Goal: Task Accomplishment & Management: Use online tool/utility

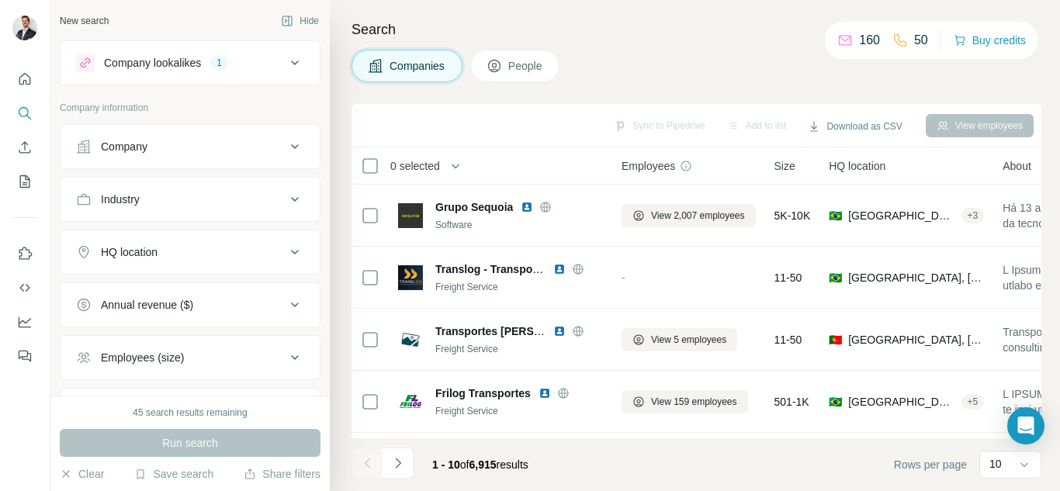
click at [275, 125] on div "Company information Company Industry HQ location Annual revenue ($) Employees (…" at bounding box center [190, 293] width 261 height 385
click at [271, 150] on div "Company" at bounding box center [180, 147] width 209 height 16
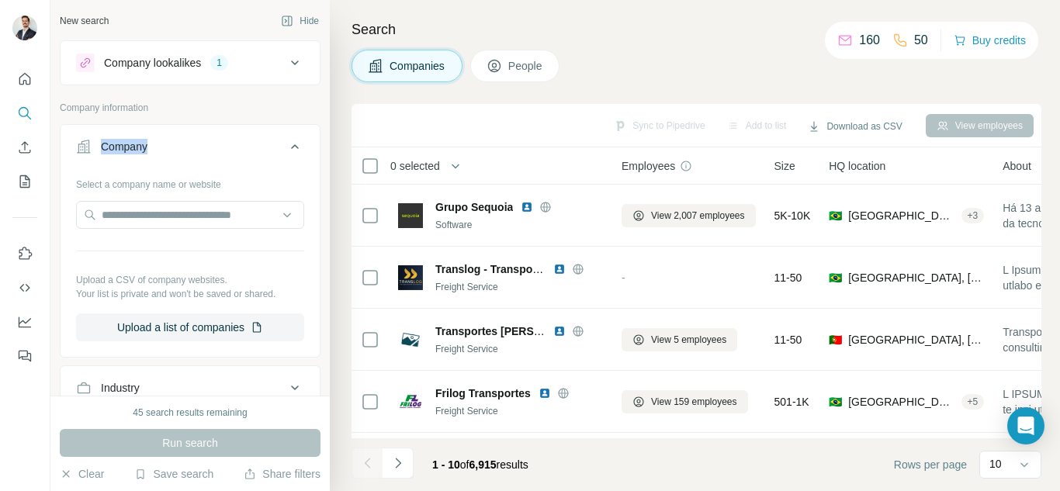
click at [286, 144] on icon at bounding box center [295, 146] width 19 height 19
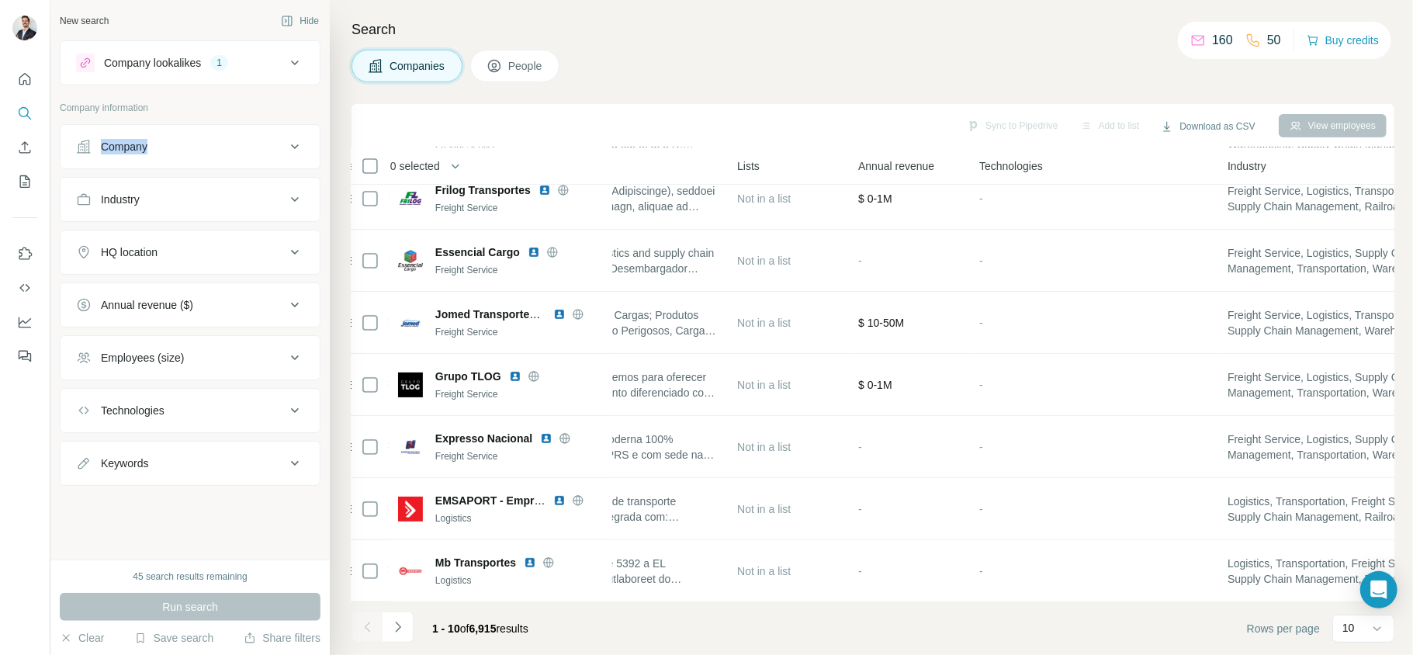
scroll to position [214, 0]
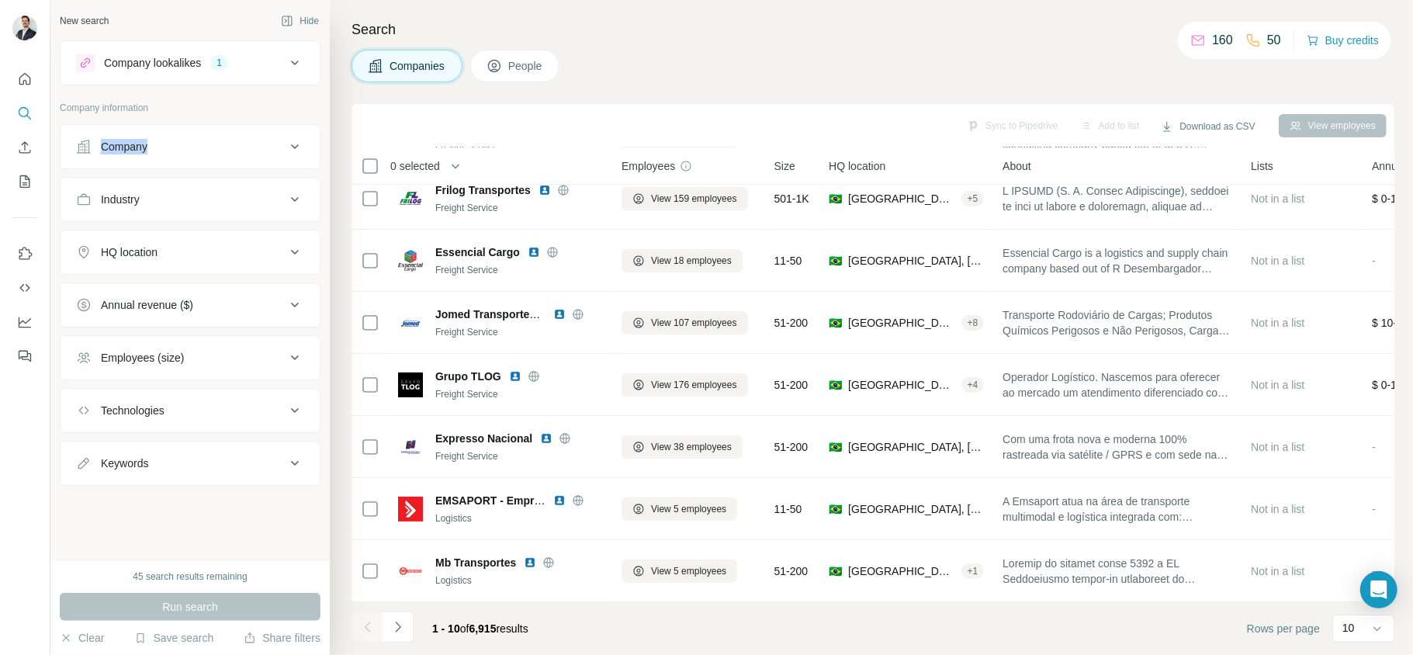
click at [228, 265] on button "HQ location" at bounding box center [190, 252] width 259 height 37
click at [186, 296] on input "text" at bounding box center [190, 291] width 228 height 28
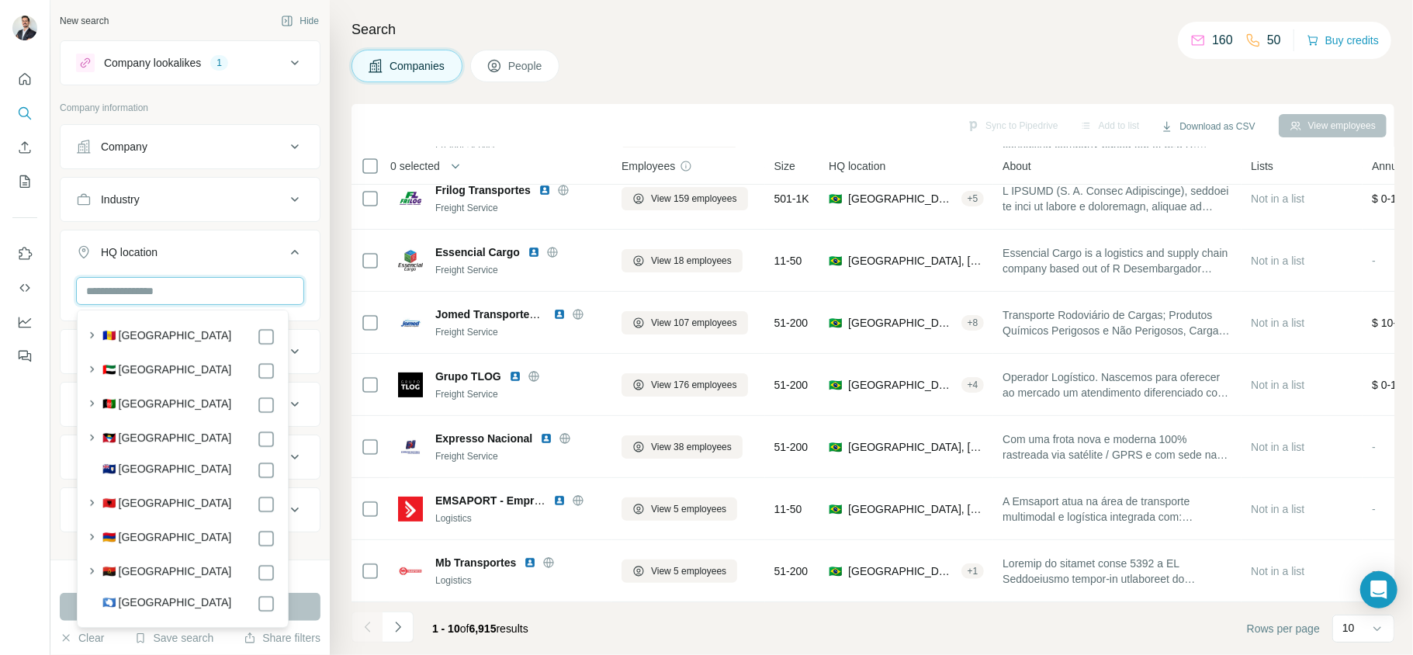
click at [186, 296] on input "text" at bounding box center [190, 291] width 228 height 28
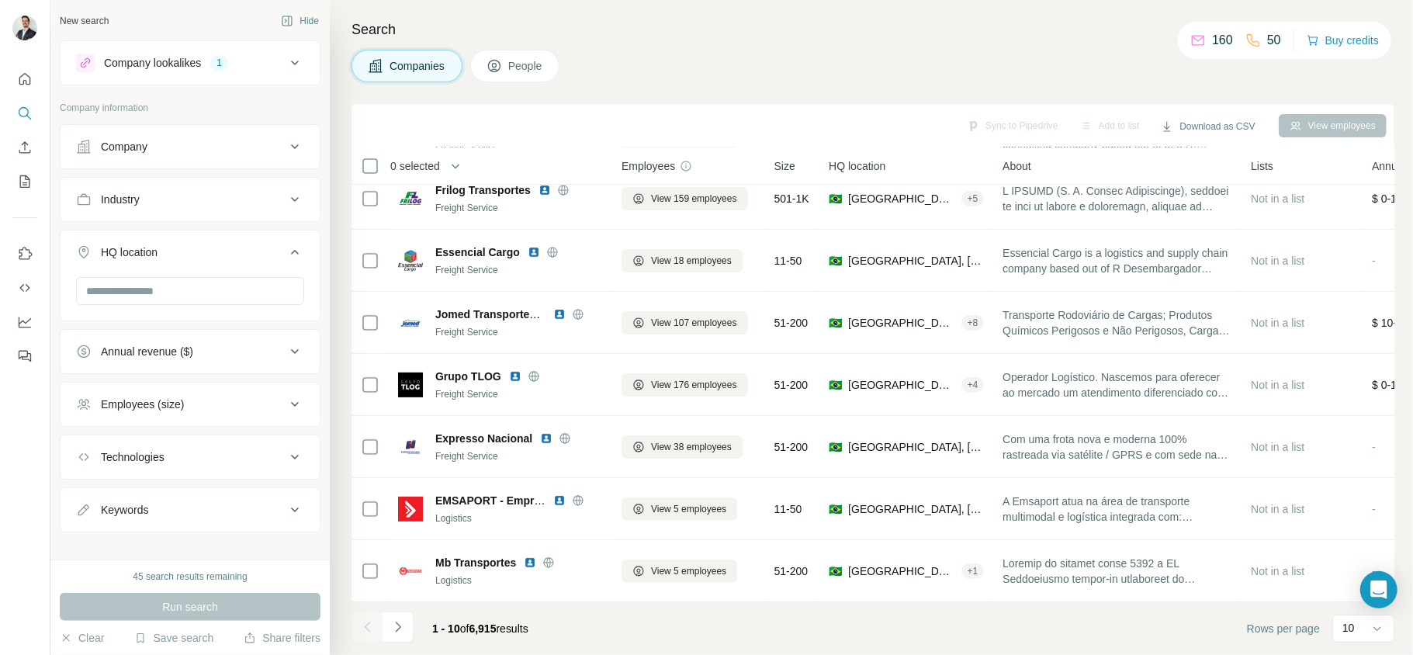
click at [209, 251] on div "HQ location" at bounding box center [180, 252] width 209 height 16
click at [299, 64] on icon at bounding box center [295, 63] width 19 height 19
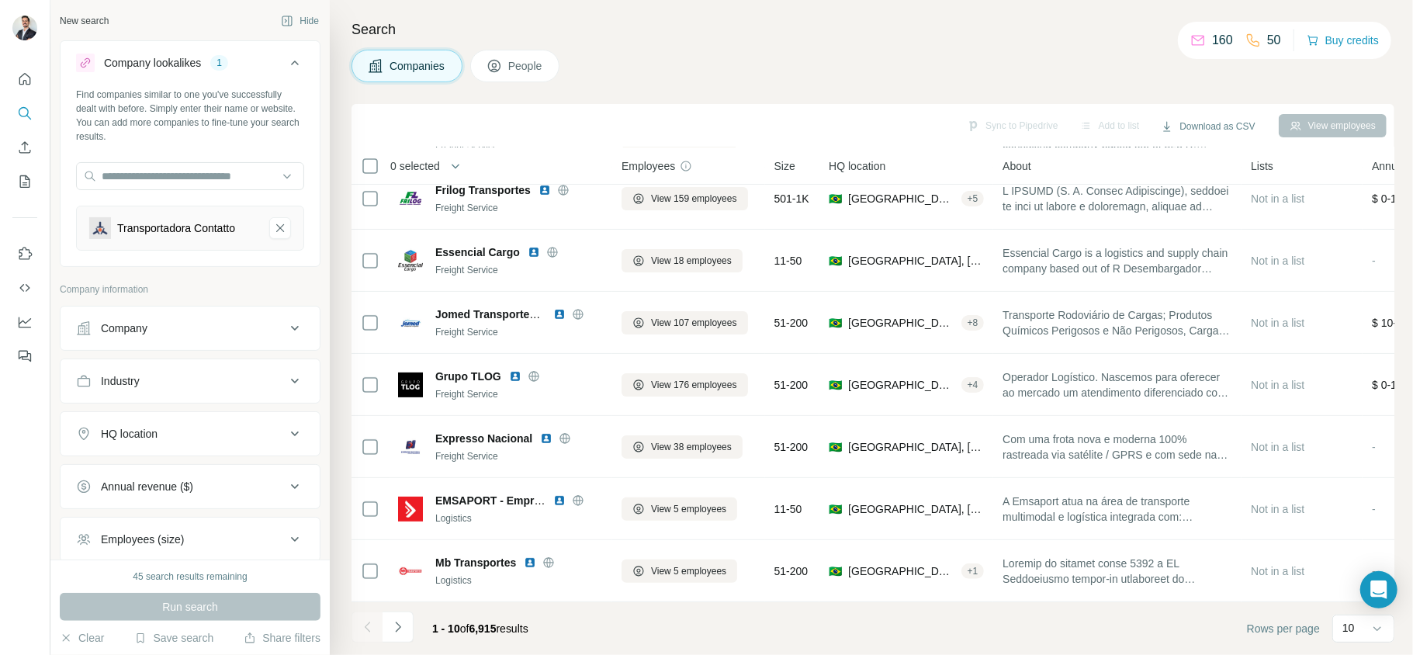
click at [286, 66] on icon at bounding box center [295, 63] width 19 height 19
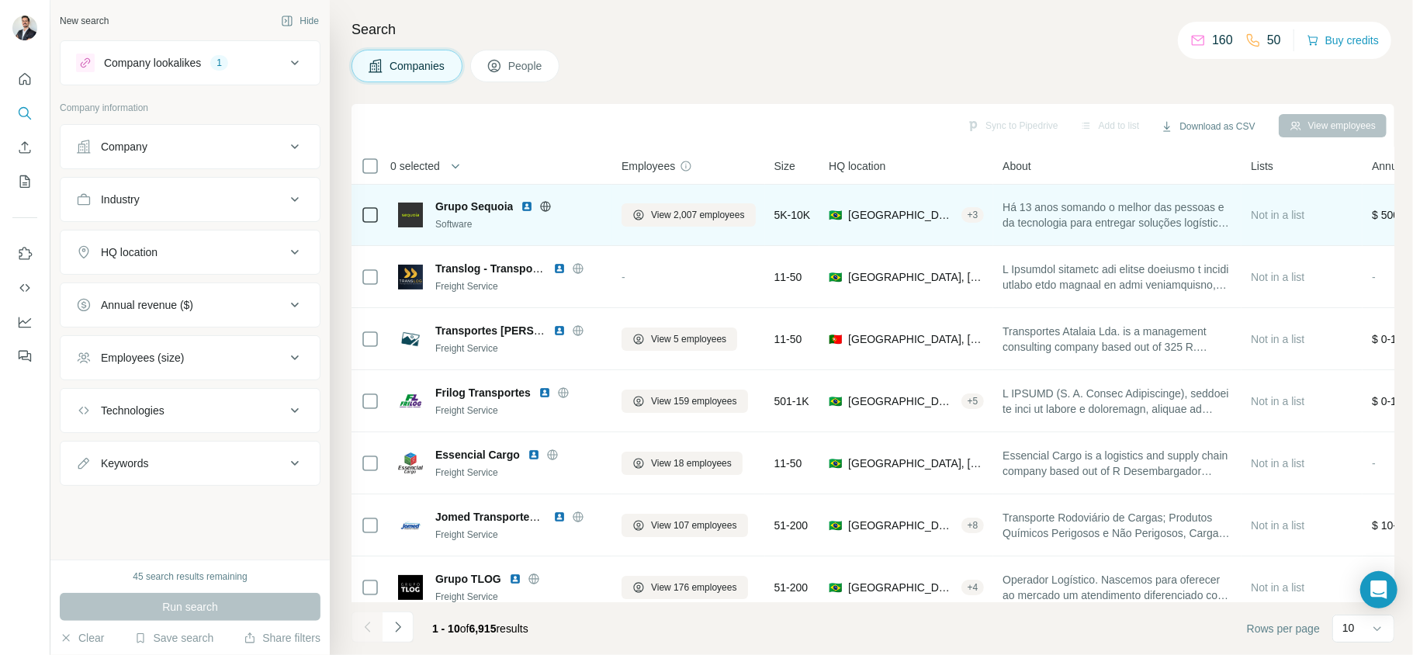
scroll to position [0, 0]
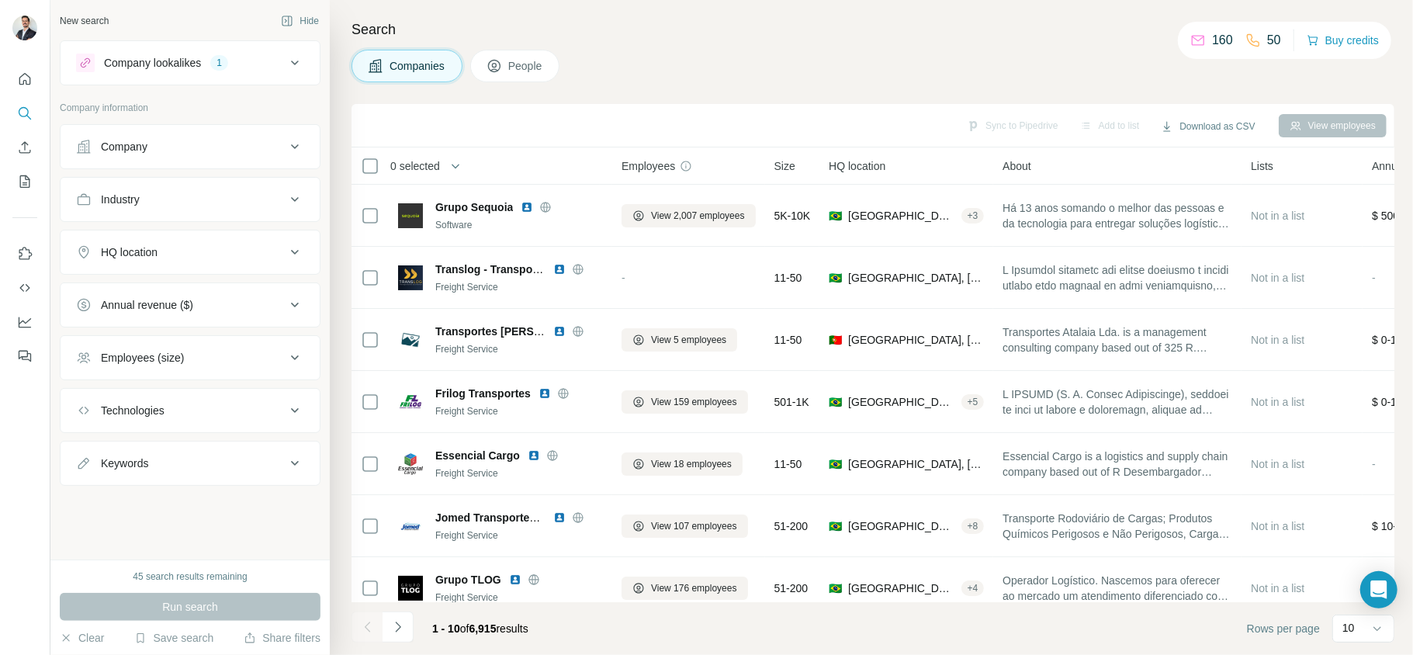
click at [172, 251] on div "HQ location" at bounding box center [180, 252] width 209 height 16
click at [194, 298] on input "text" at bounding box center [190, 291] width 228 height 28
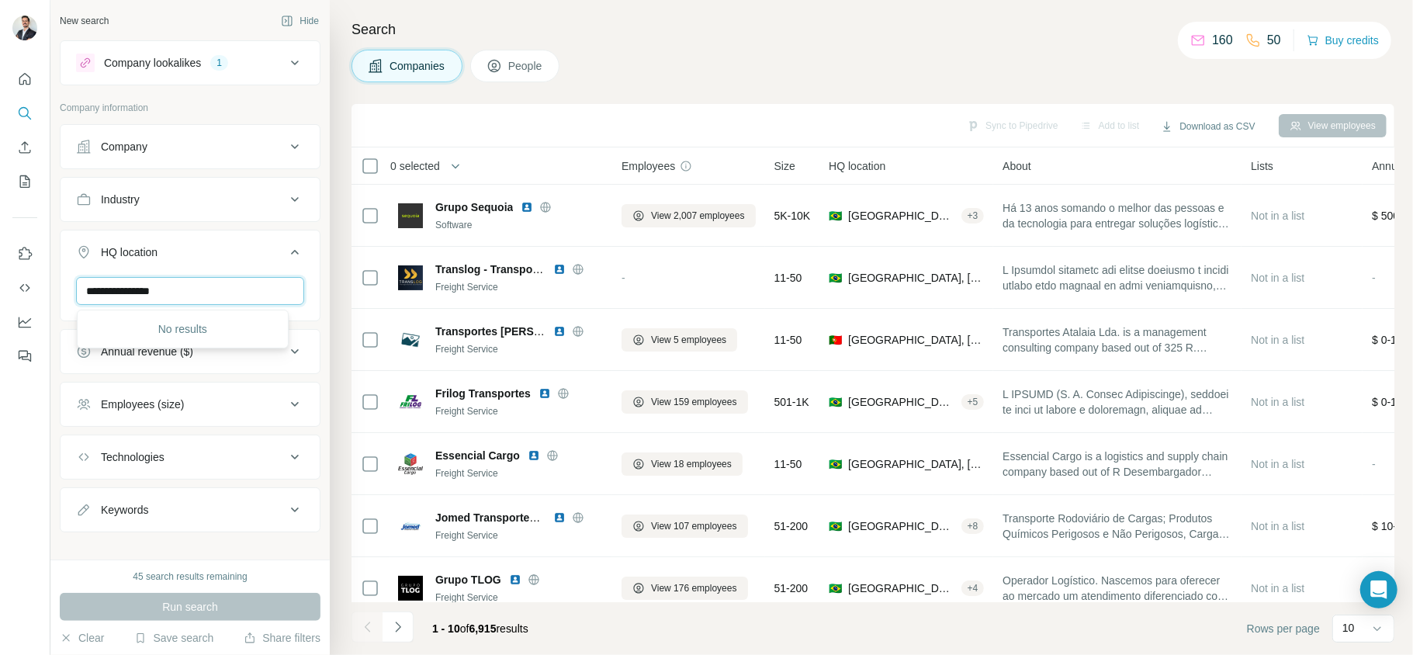
type input "**********"
drag, startPoint x: 190, startPoint y: 290, endPoint x: 22, endPoint y: 258, distance: 171.3
click at [20, 258] on div "**********" at bounding box center [706, 327] width 1413 height 655
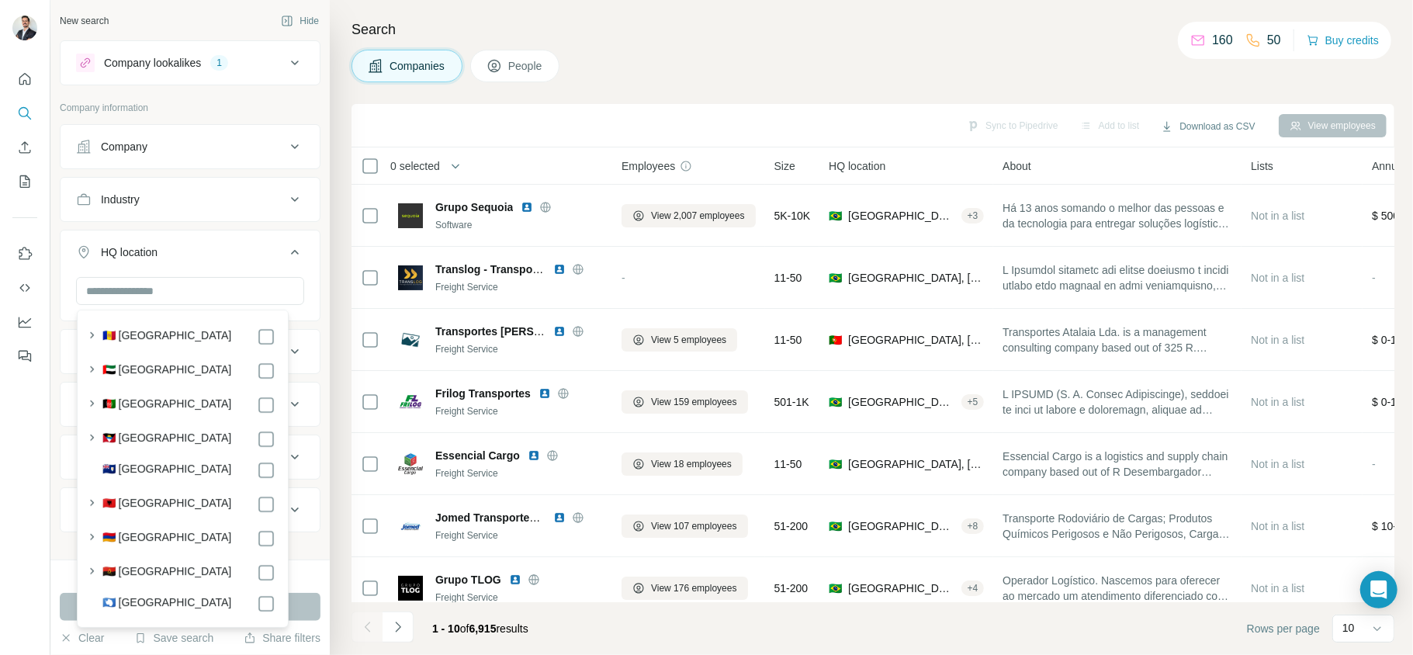
click at [137, 327] on label "🇦🇩 [GEOGRAPHIC_DATA]" at bounding box center [167, 336] width 130 height 19
click at [165, 299] on input "text" at bounding box center [190, 291] width 228 height 28
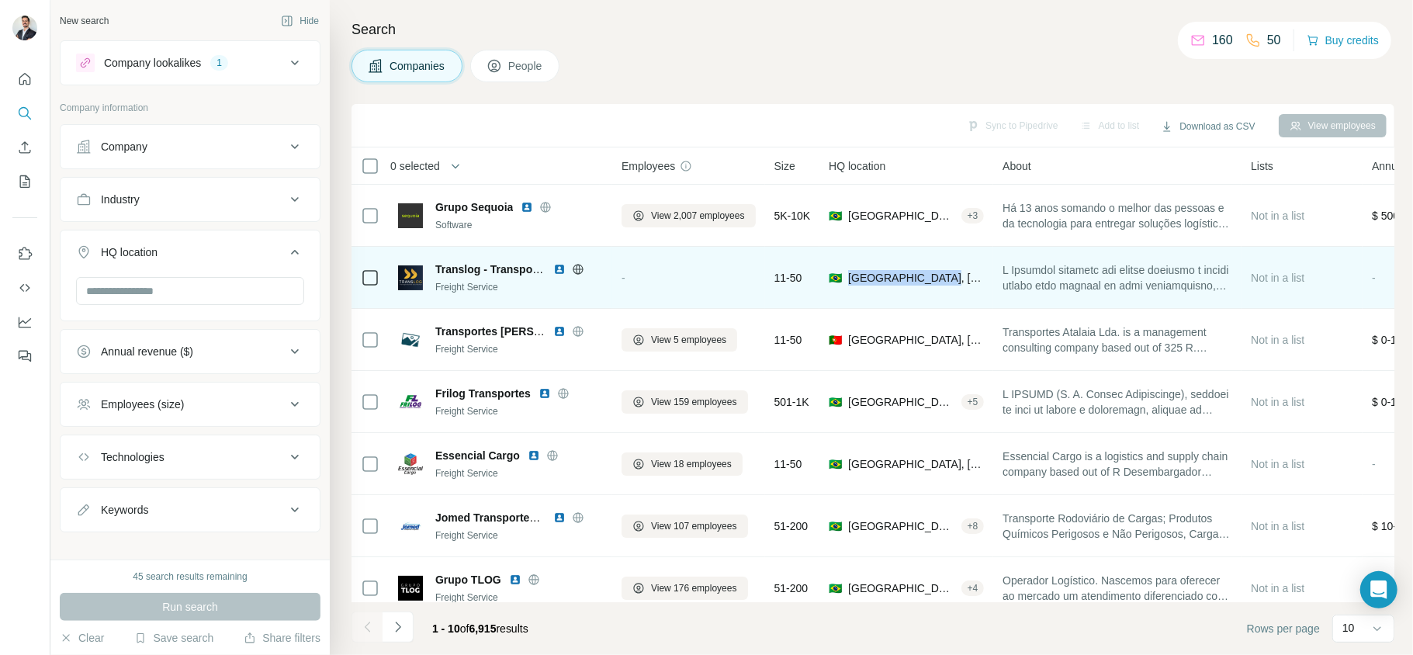
drag, startPoint x: 919, startPoint y: 280, endPoint x: 845, endPoint y: 276, distance: 73.8
click at [845, 270] on div "🇧🇷 [GEOGRAPHIC_DATA], [GEOGRAPHIC_DATA]" at bounding box center [906, 277] width 155 height 43
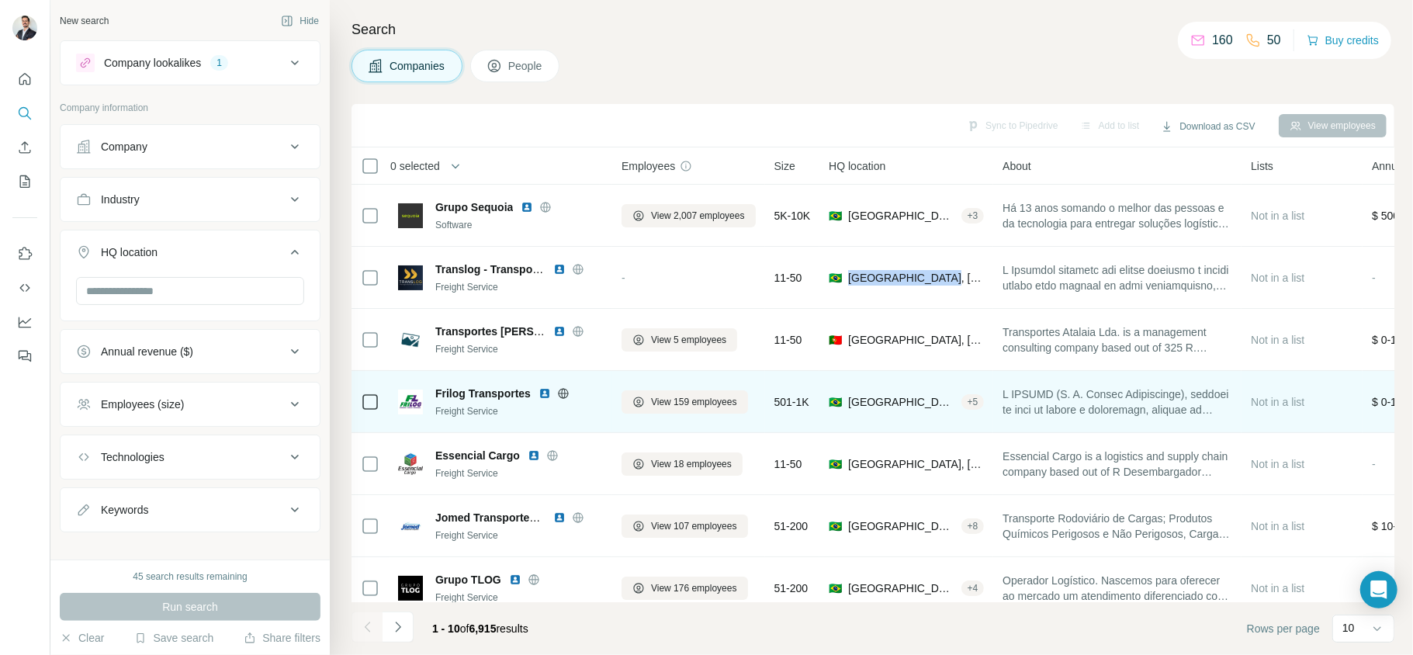
copy span "🇧🇷 [GEOGRAPHIC_DATA], [GEOGRAPHIC_DATA]"
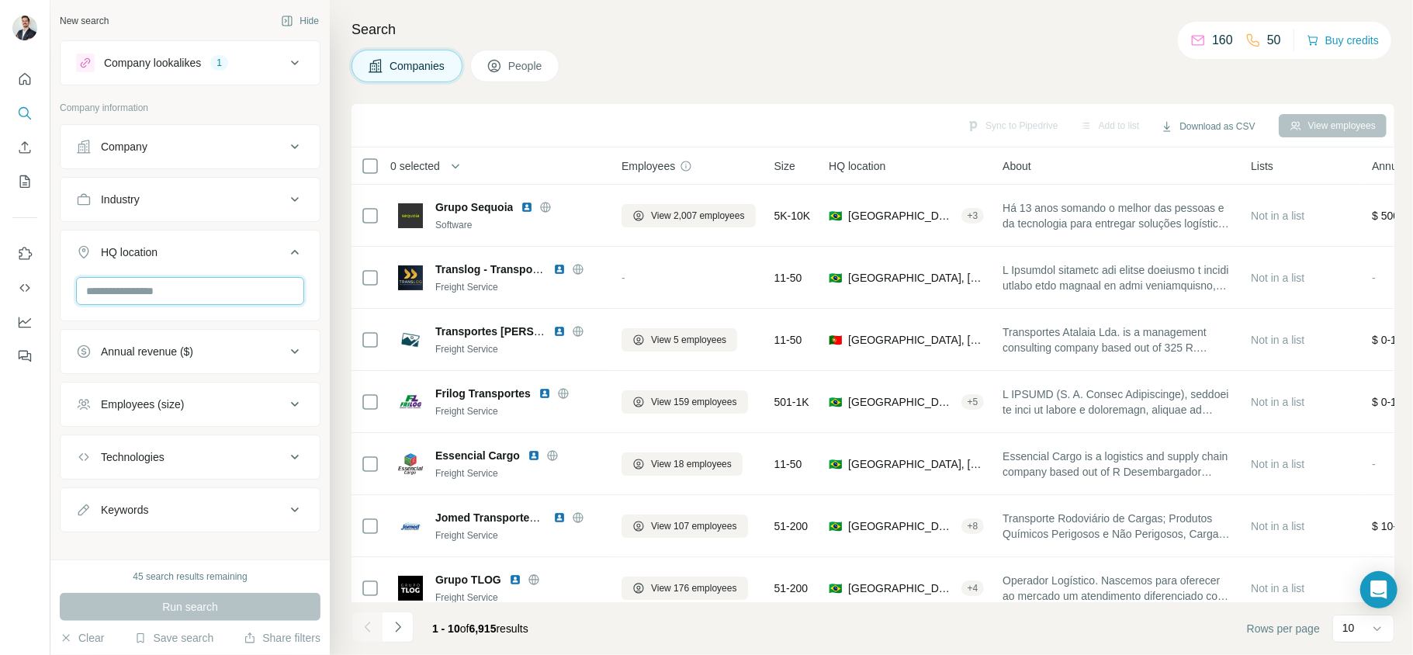
click at [131, 298] on input "text" at bounding box center [190, 291] width 228 height 28
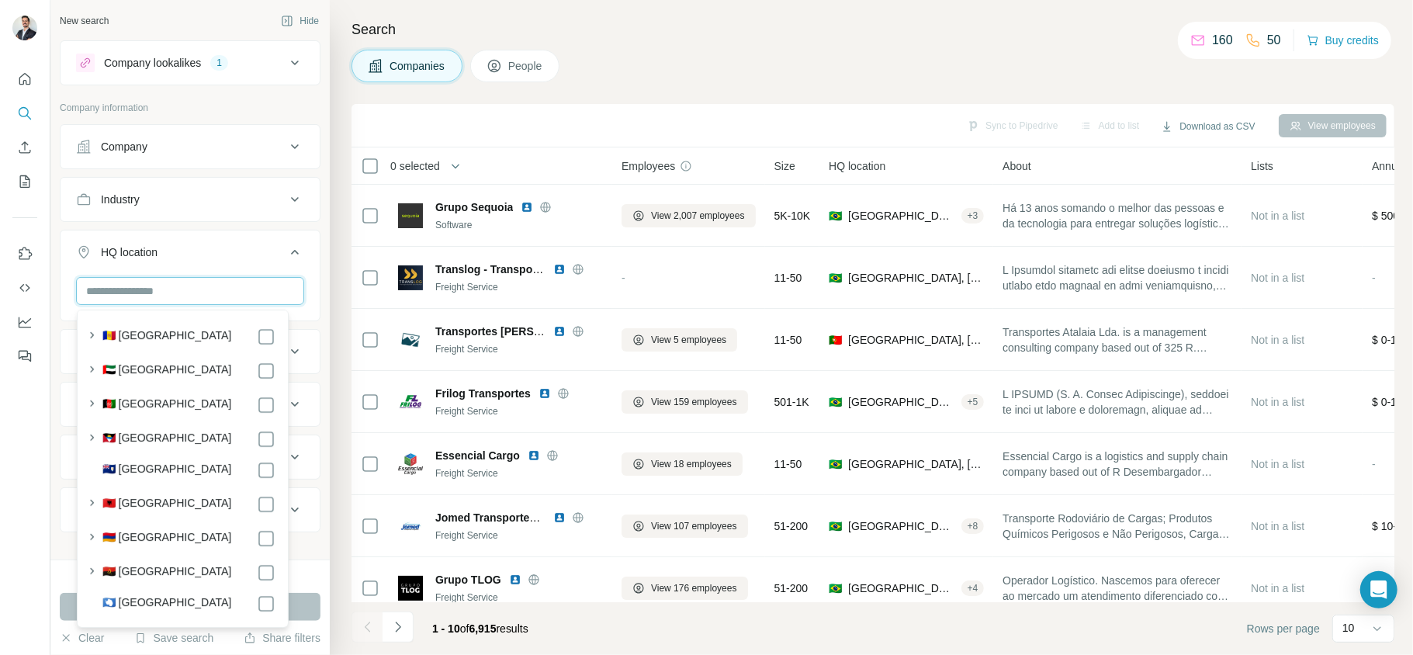
paste input "**********"
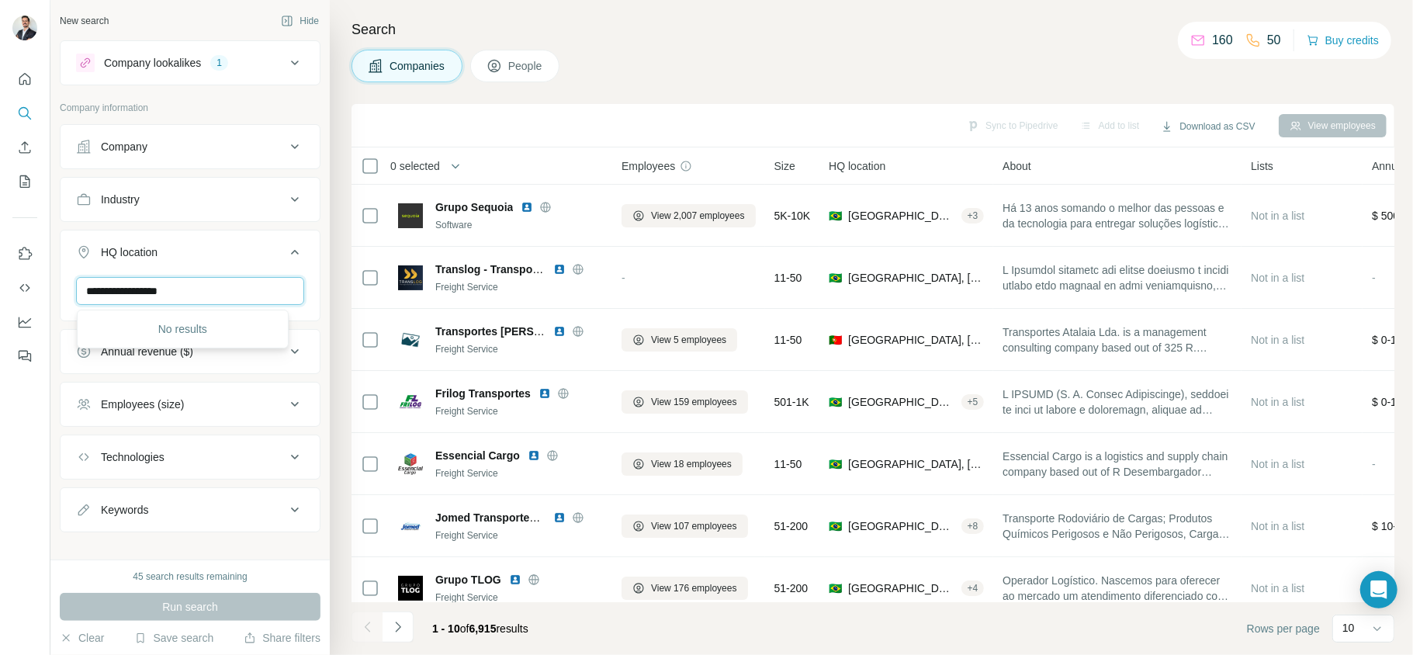
drag, startPoint x: 196, startPoint y: 301, endPoint x: 118, endPoint y: 296, distance: 77.7
click at [118, 296] on input "**********" at bounding box center [190, 291] width 228 height 28
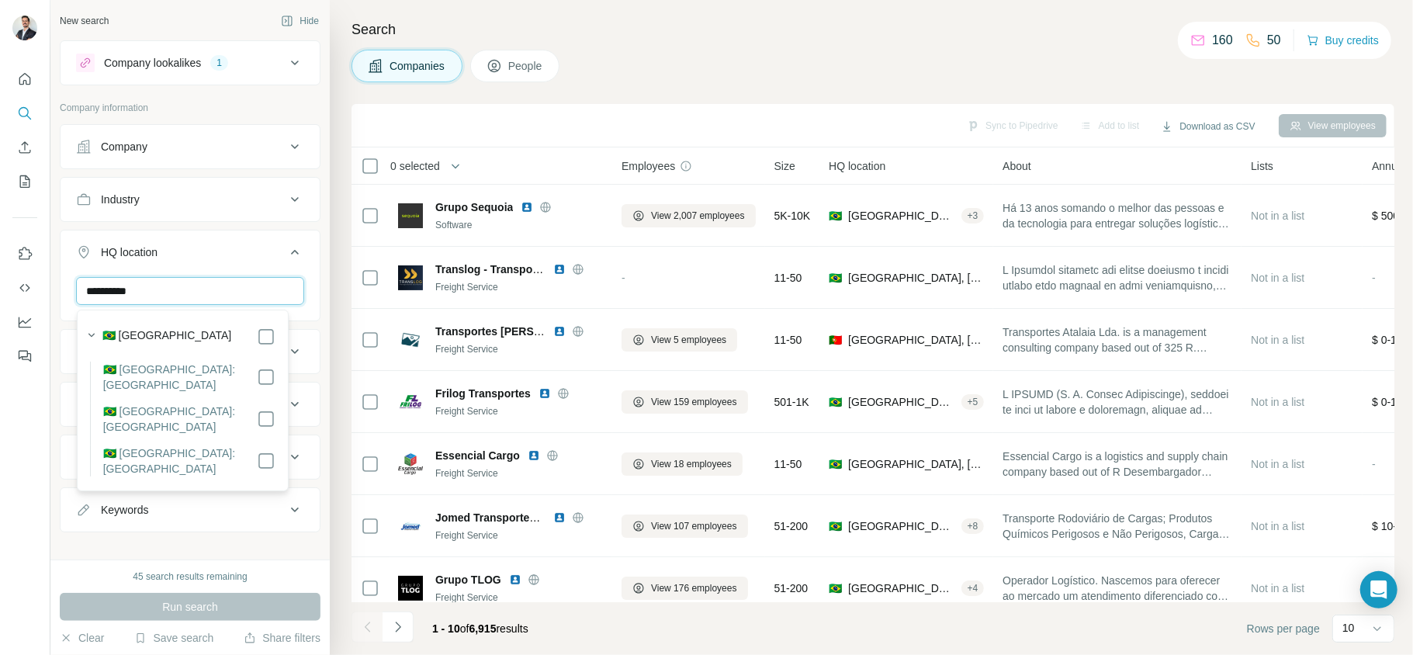
type input "*********"
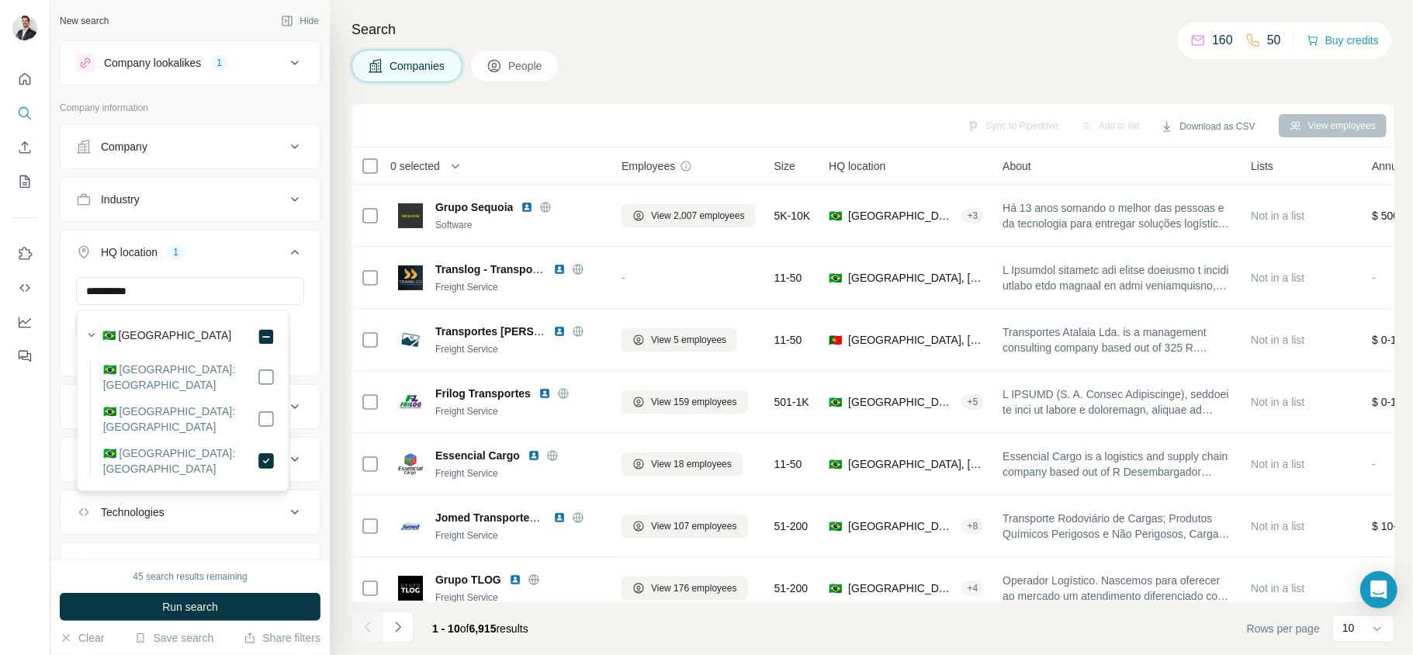
click at [244, 251] on div "HQ location 1" at bounding box center [180, 252] width 209 height 16
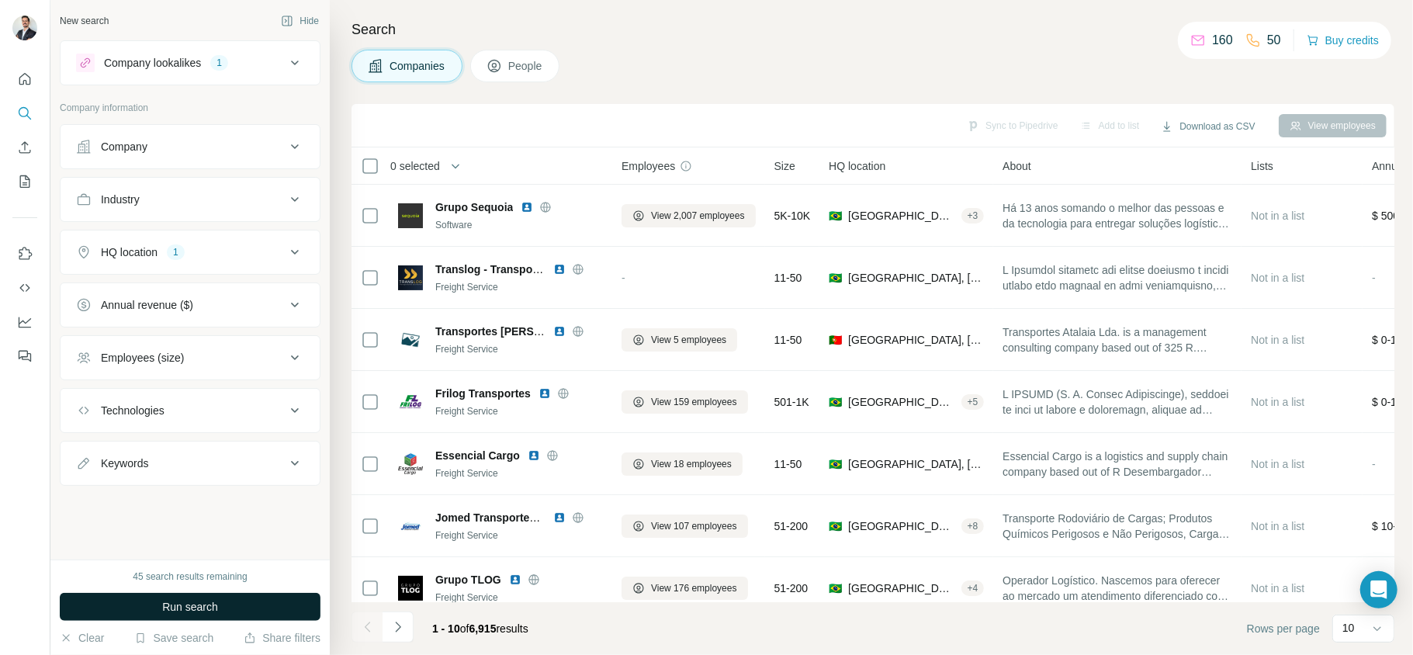
click at [209, 490] on span "Run search" at bounding box center [190, 607] width 56 height 16
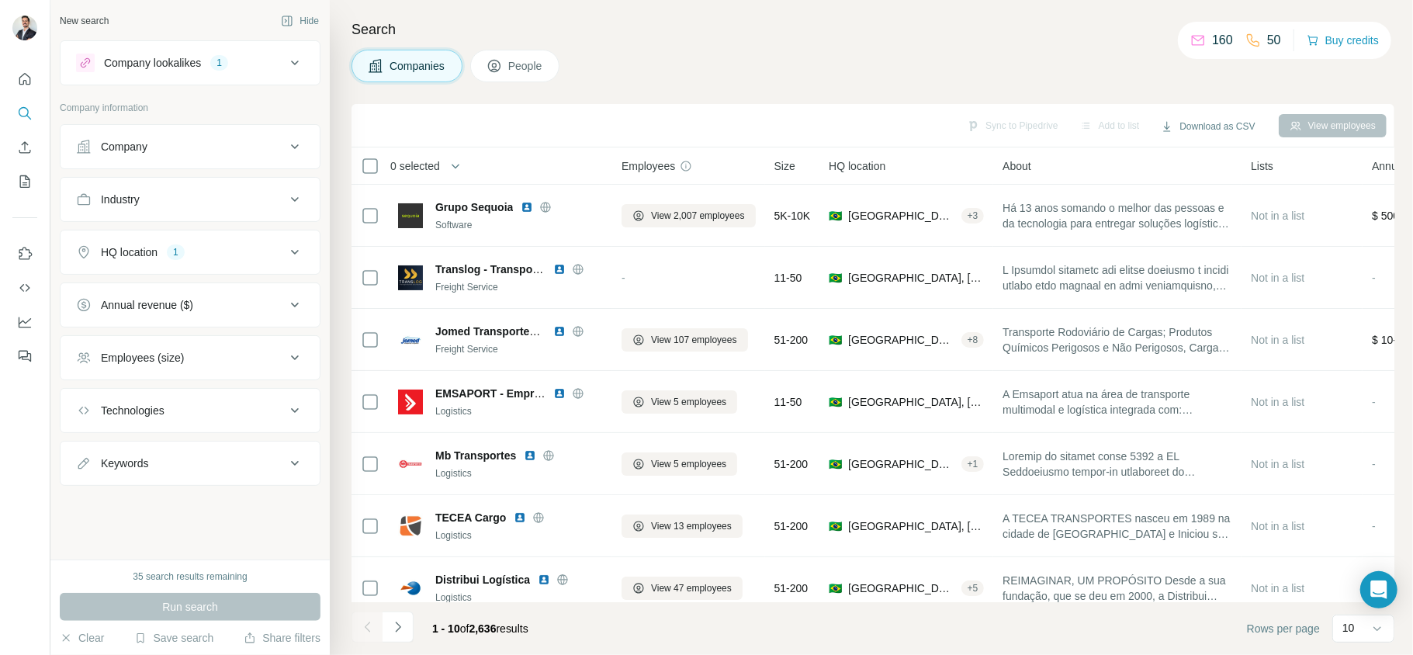
click at [276, 348] on button "Employees (size)" at bounding box center [190, 357] width 259 height 37
click at [88, 479] on icon at bounding box center [85, 478] width 19 height 19
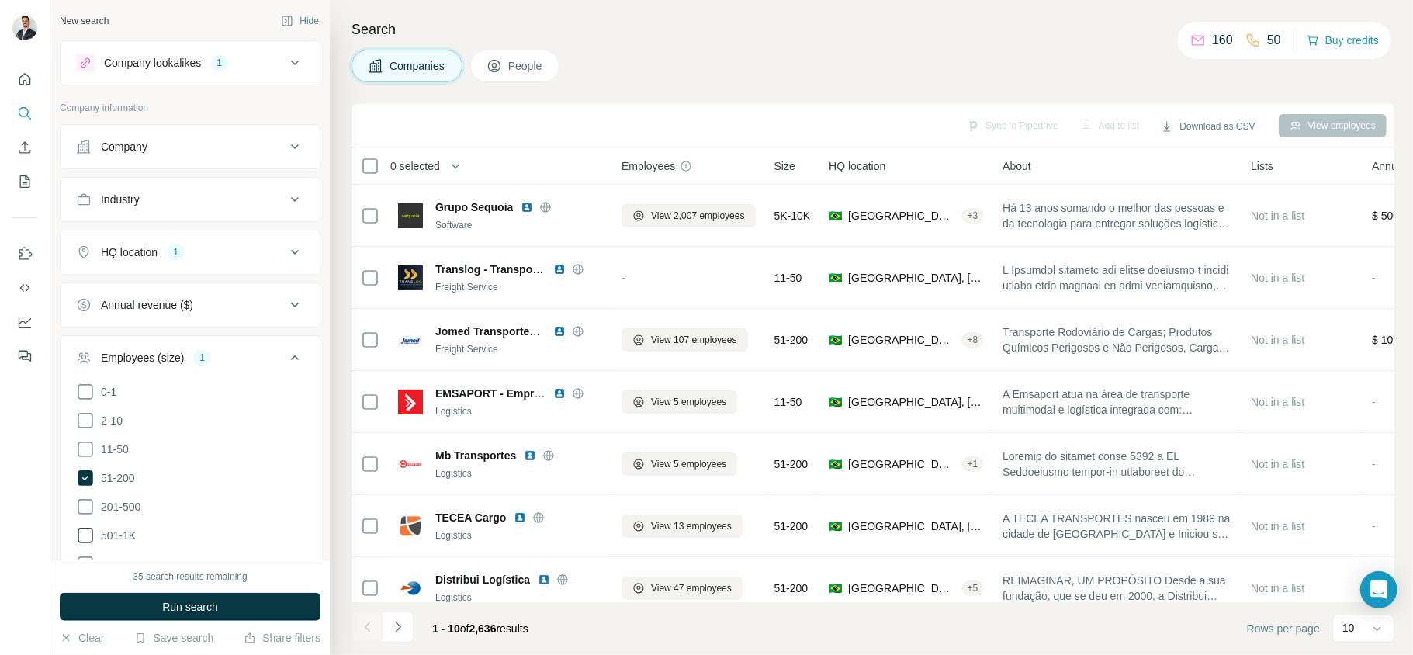
drag, startPoint x: 92, startPoint y: 504, endPoint x: 96, endPoint y: 528, distance: 23.7
click at [91, 490] on icon at bounding box center [85, 506] width 19 height 19
click at [96, 490] on span "501-1K" at bounding box center [115, 536] width 41 height 16
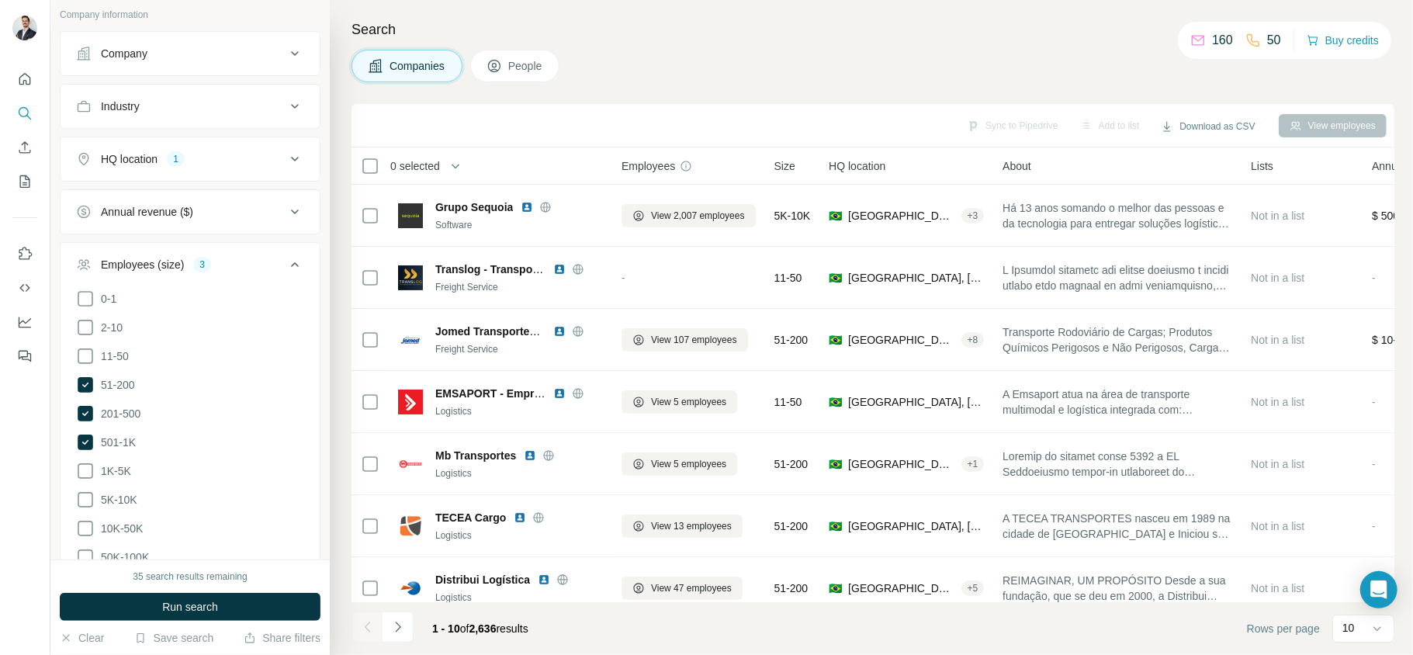
scroll to position [206, 0]
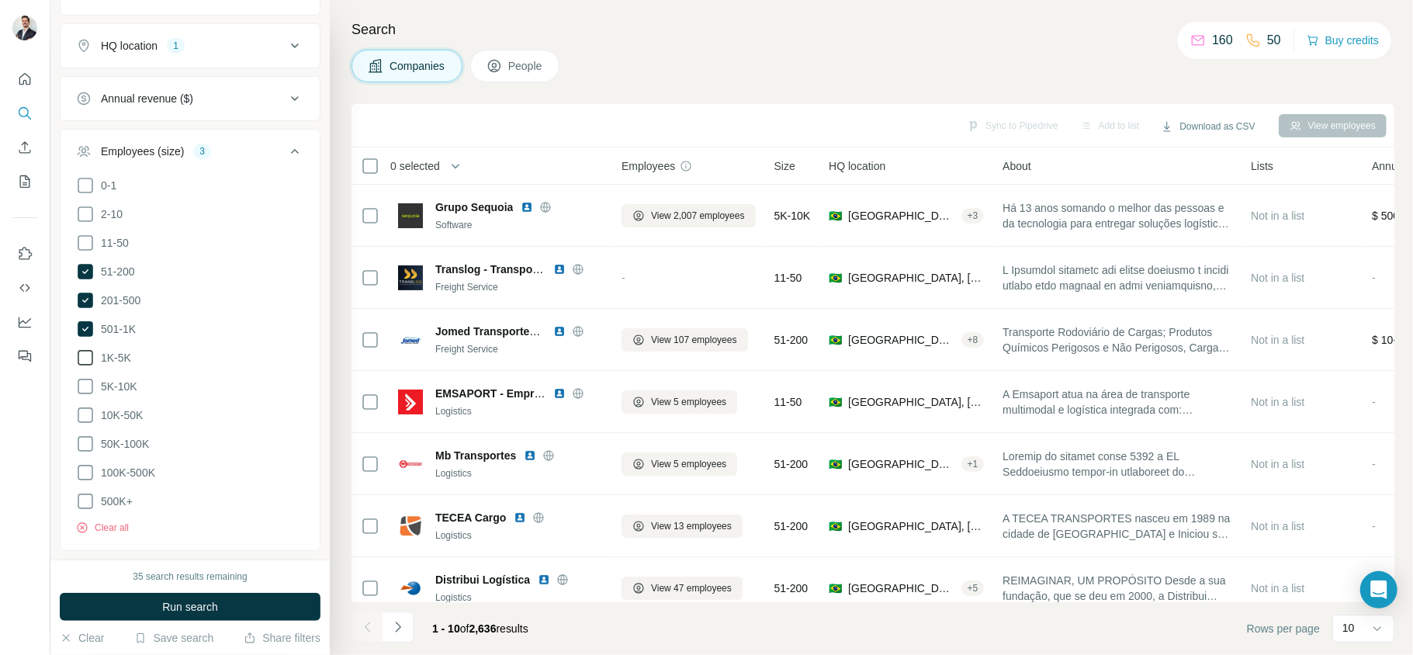
click at [87, 351] on icon at bounding box center [85, 357] width 19 height 19
click at [189, 490] on span "Run search" at bounding box center [190, 607] width 56 height 16
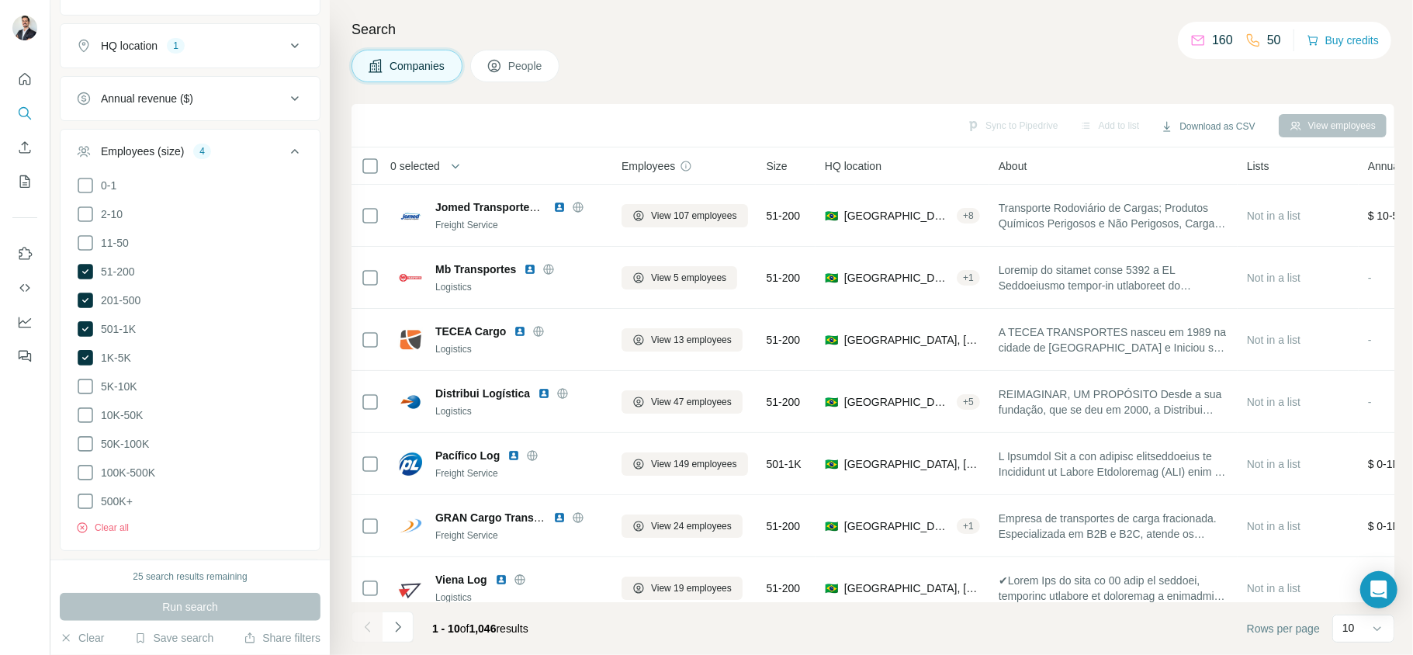
click at [292, 149] on button "Employees (size) 4" at bounding box center [190, 154] width 259 height 43
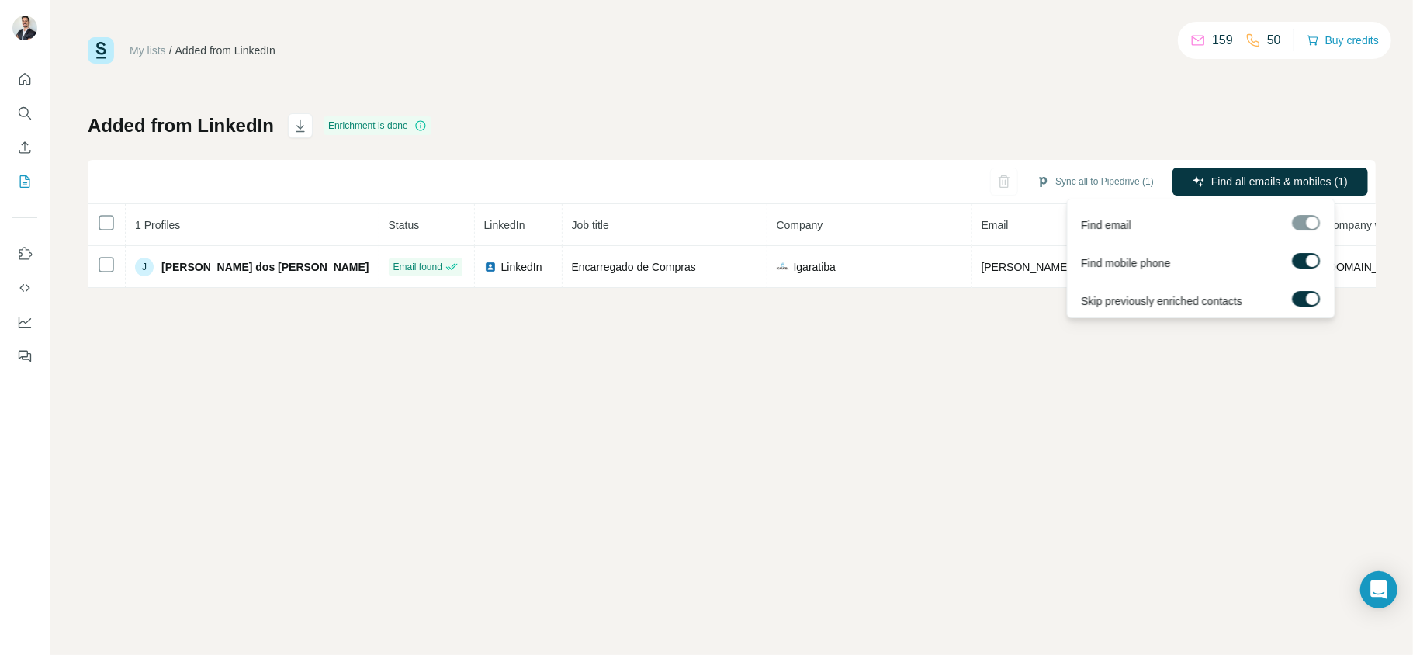
click at [1310, 265] on div at bounding box center [1313, 260] width 12 height 12
click at [1311, 258] on label at bounding box center [1307, 261] width 28 height 16
click at [1307, 267] on label at bounding box center [1307, 261] width 28 height 16
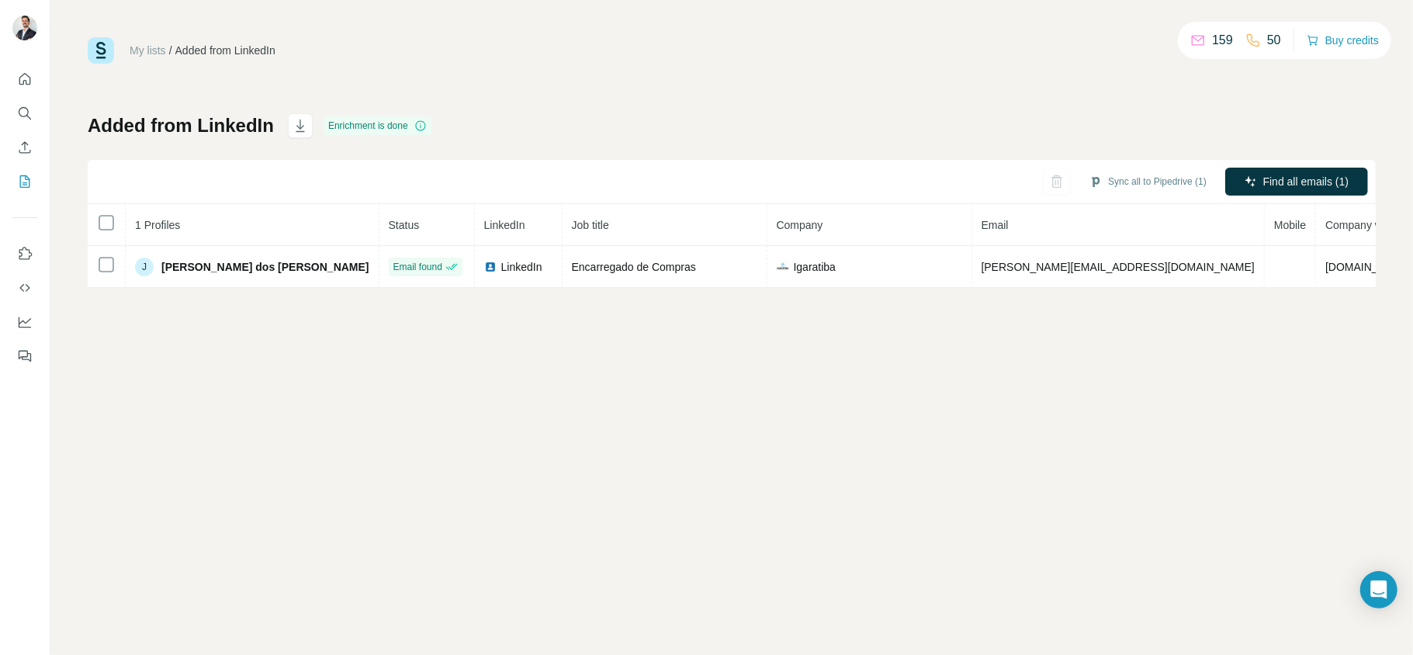
click at [891, 436] on div "My lists / Added from LinkedIn 159 50 Buy credits Added from LinkedIn Enrichmen…" at bounding box center [731, 327] width 1362 height 655
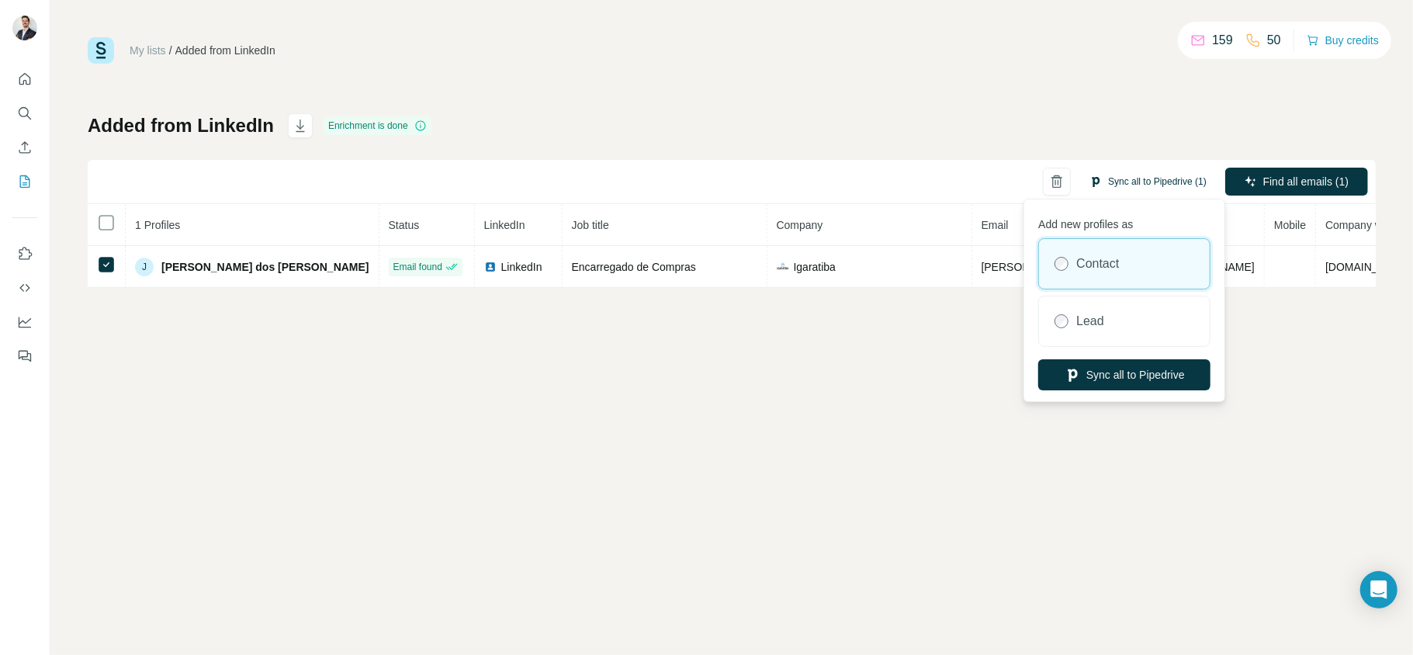
click at [1176, 184] on button "Sync all to Pipedrive (1)" at bounding box center [1147, 181] width 139 height 23
click at [1057, 327] on div at bounding box center [1061, 321] width 14 height 14
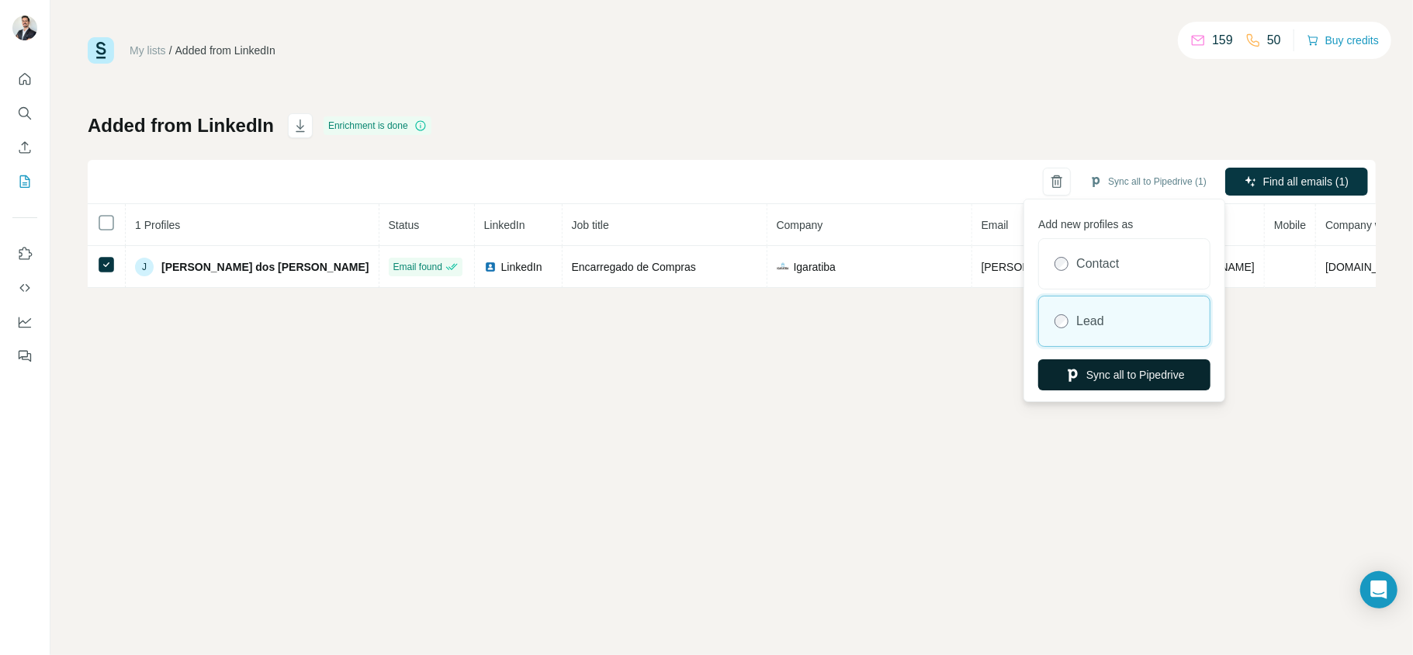
click at [1117, 379] on button "Sync all to Pipedrive" at bounding box center [1124, 374] width 172 height 31
